Goal: Find specific page/section: Find specific page/section

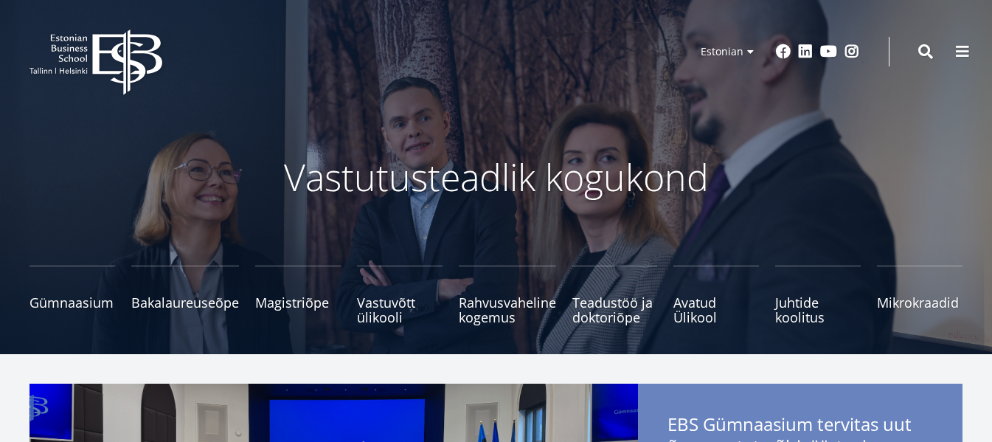
click at [961, 46] on span at bounding box center [962, 51] width 15 height 15
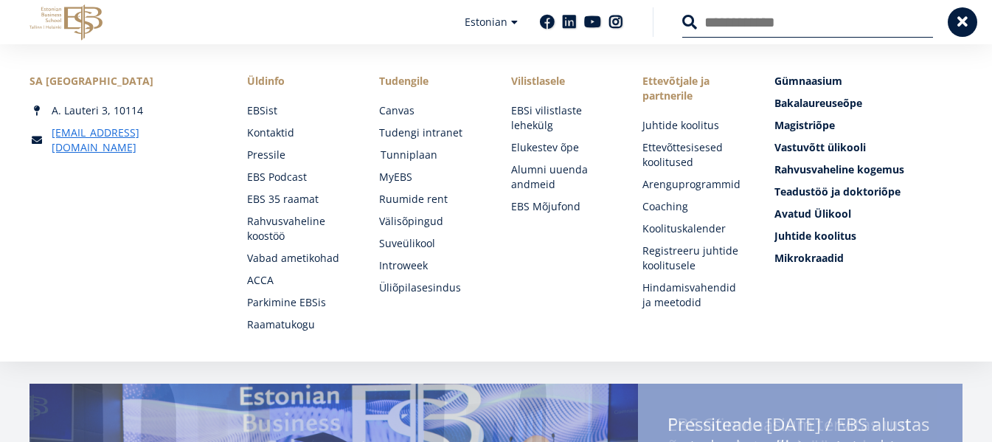
drag, startPoint x: 414, startPoint y: 153, endPoint x: 422, endPoint y: 154, distance: 8.2
click at [414, 152] on link "Tunniplaan" at bounding box center [431, 154] width 102 height 15
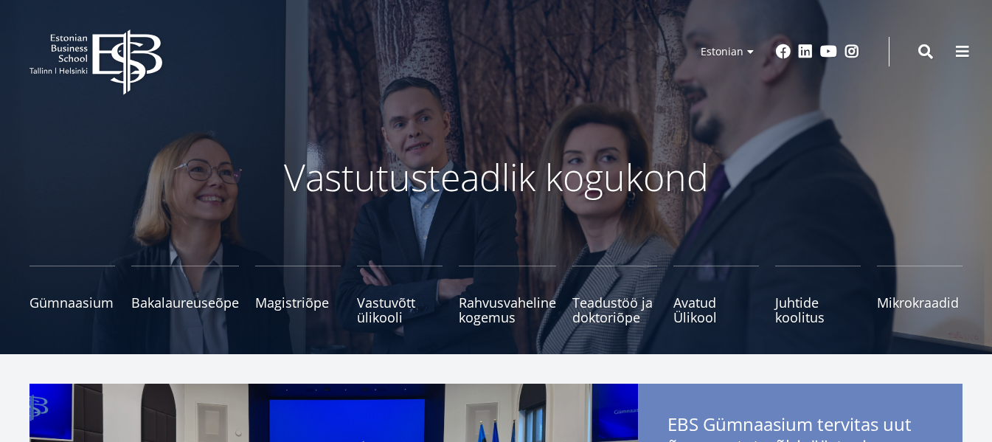
click at [962, 46] on span at bounding box center [962, 51] width 15 height 15
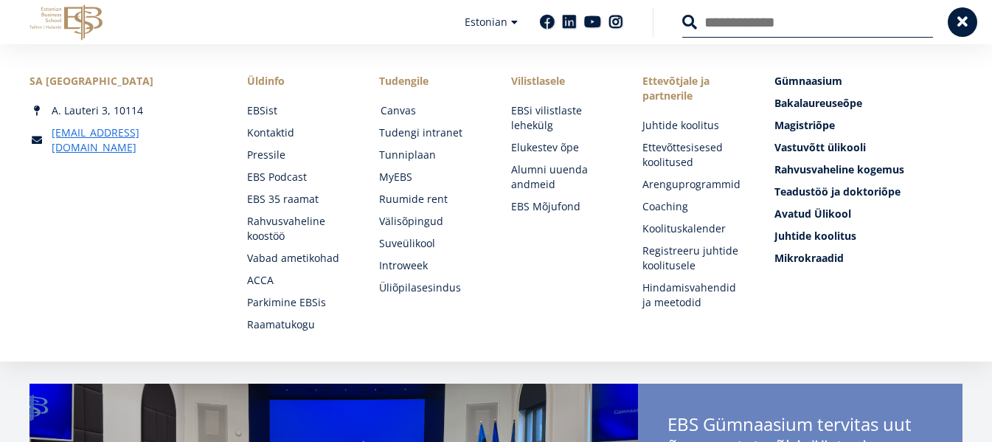
click at [399, 107] on link "Canvas" at bounding box center [431, 110] width 102 height 15
